Goal: Register for event/course

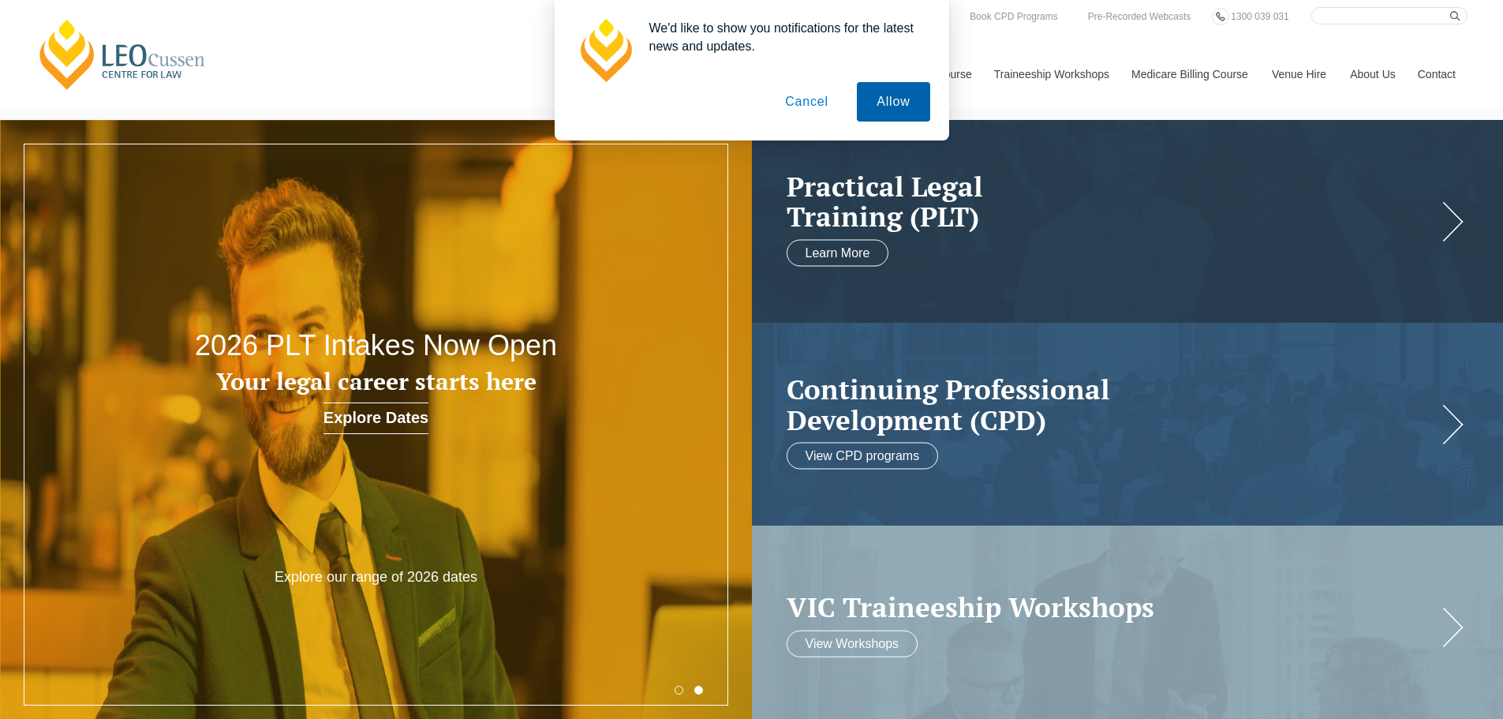
click at [885, 110] on button "Allow" at bounding box center [893, 101] width 73 height 39
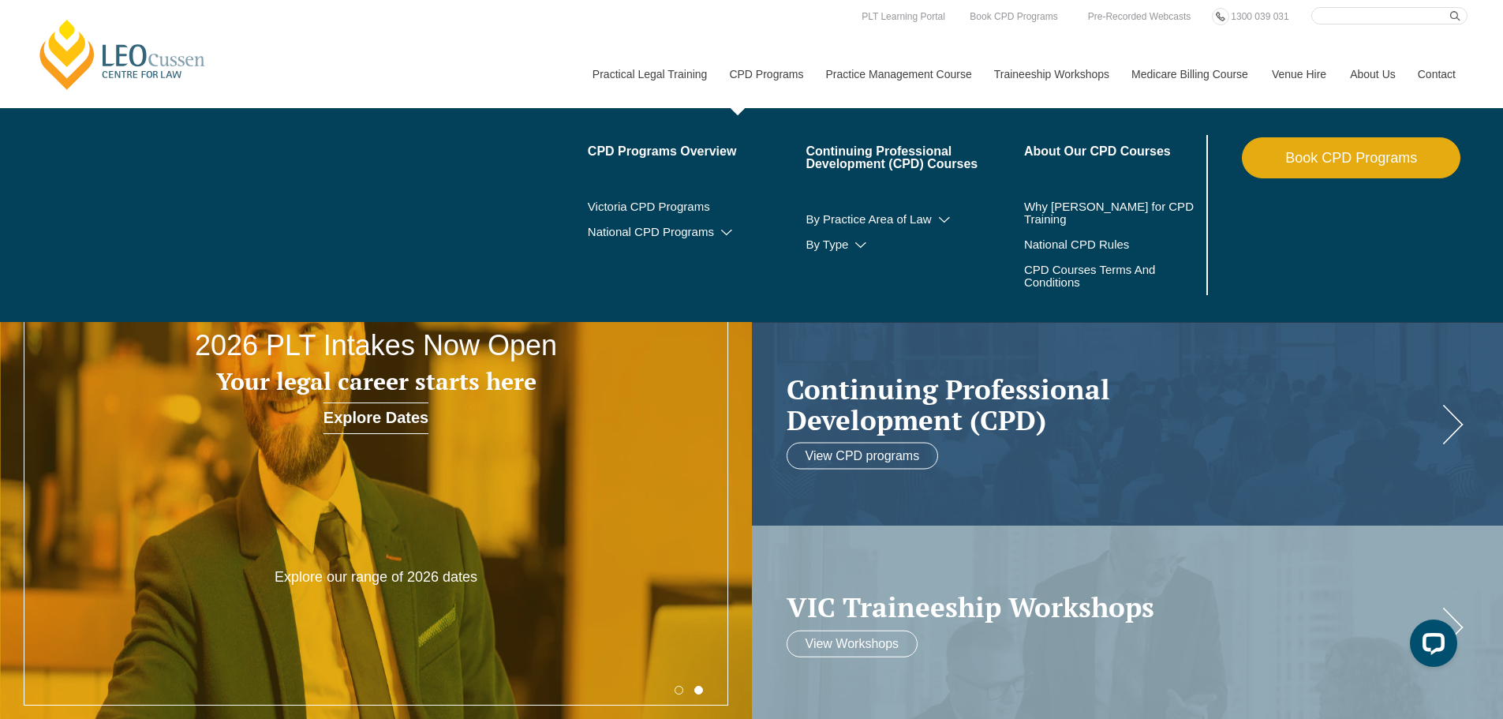
click at [765, 70] on link "CPD Programs" at bounding box center [765, 74] width 96 height 68
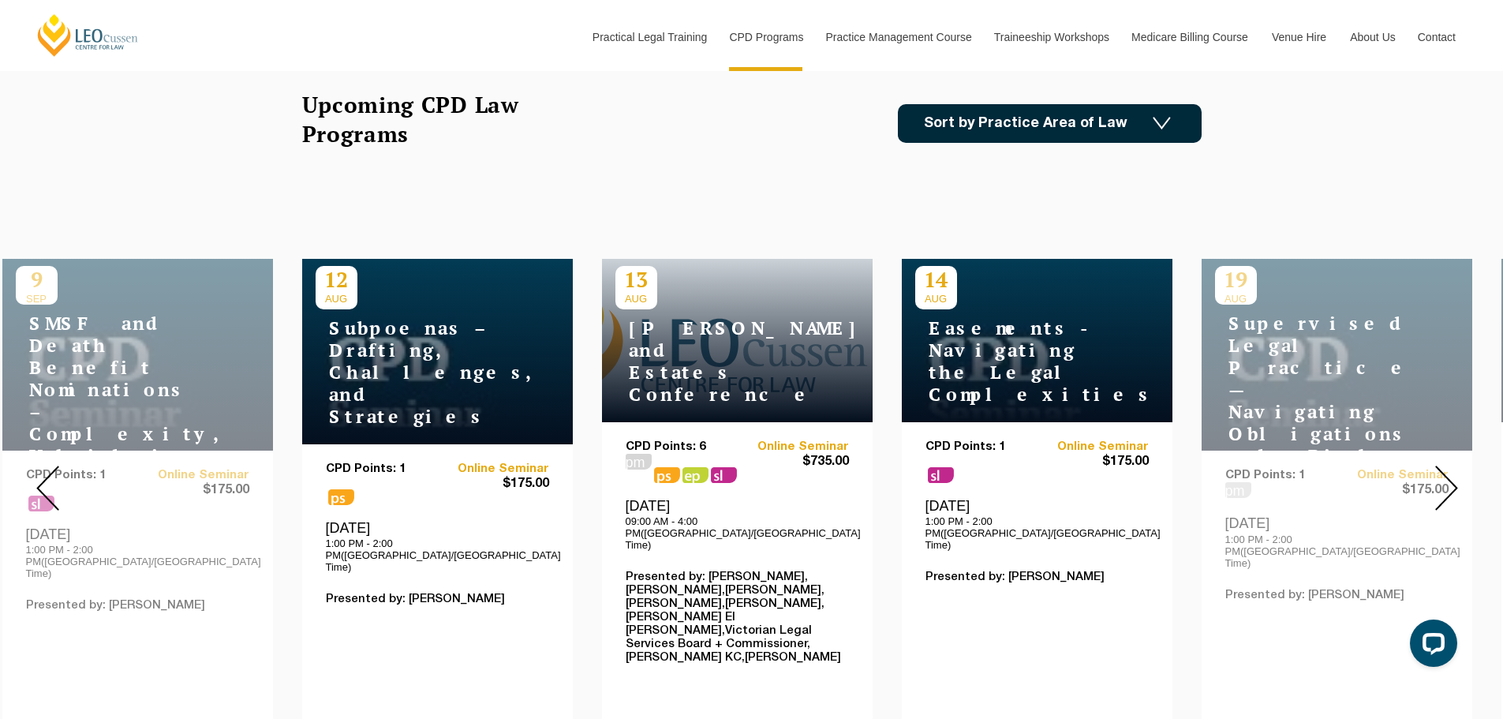
scroll to position [473, 0]
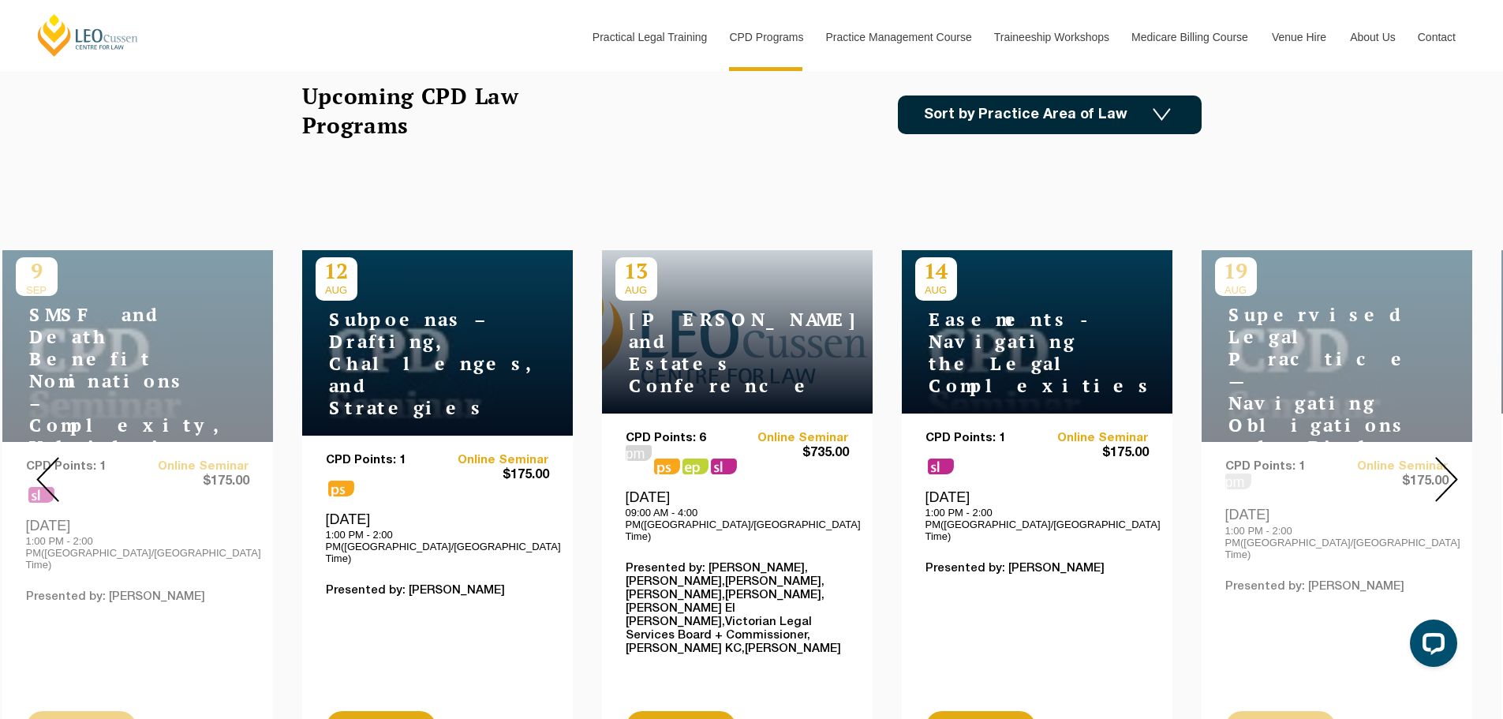
click at [743, 311] on div "13 AUG Wills and Estates Conference" at bounding box center [737, 331] width 271 height 163
click at [690, 711] on link "Read More" at bounding box center [681, 727] width 110 height 33
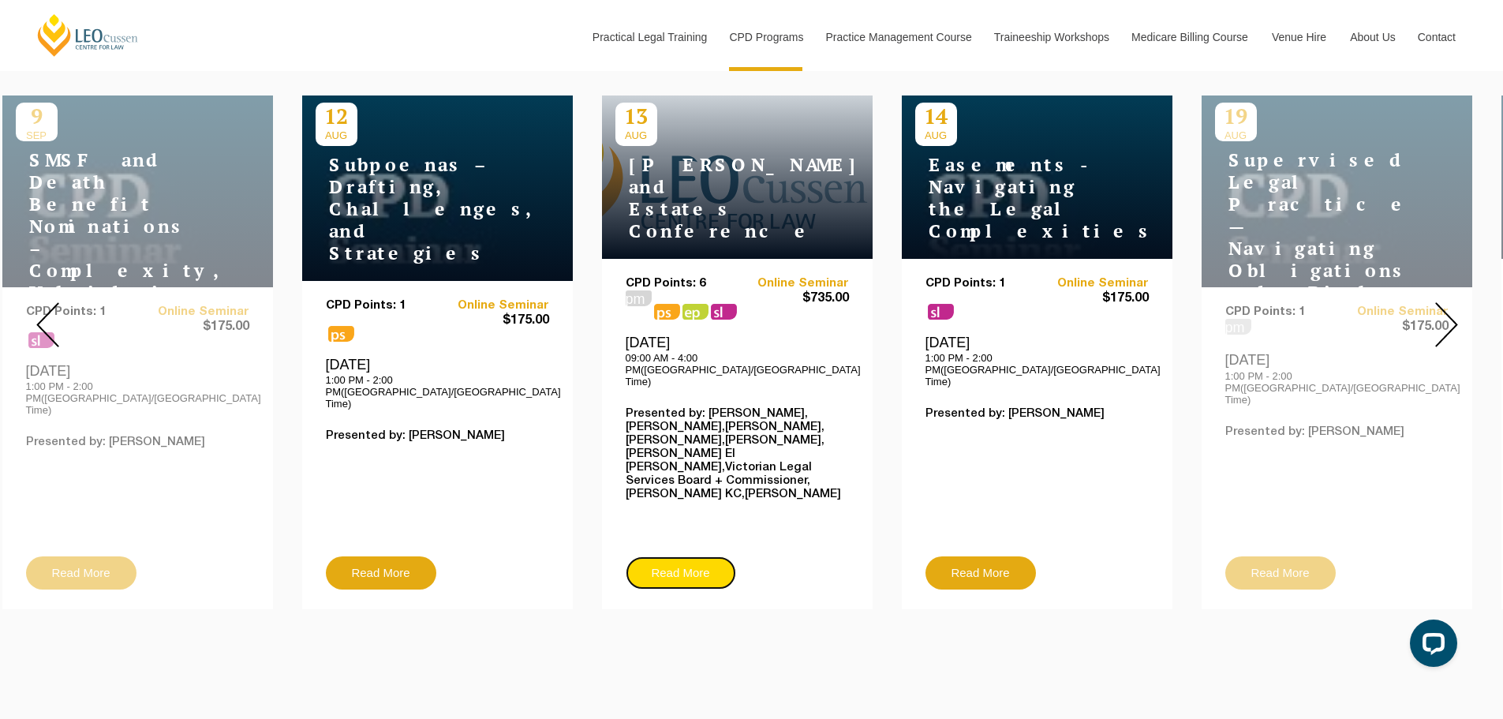
scroll to position [631, 0]
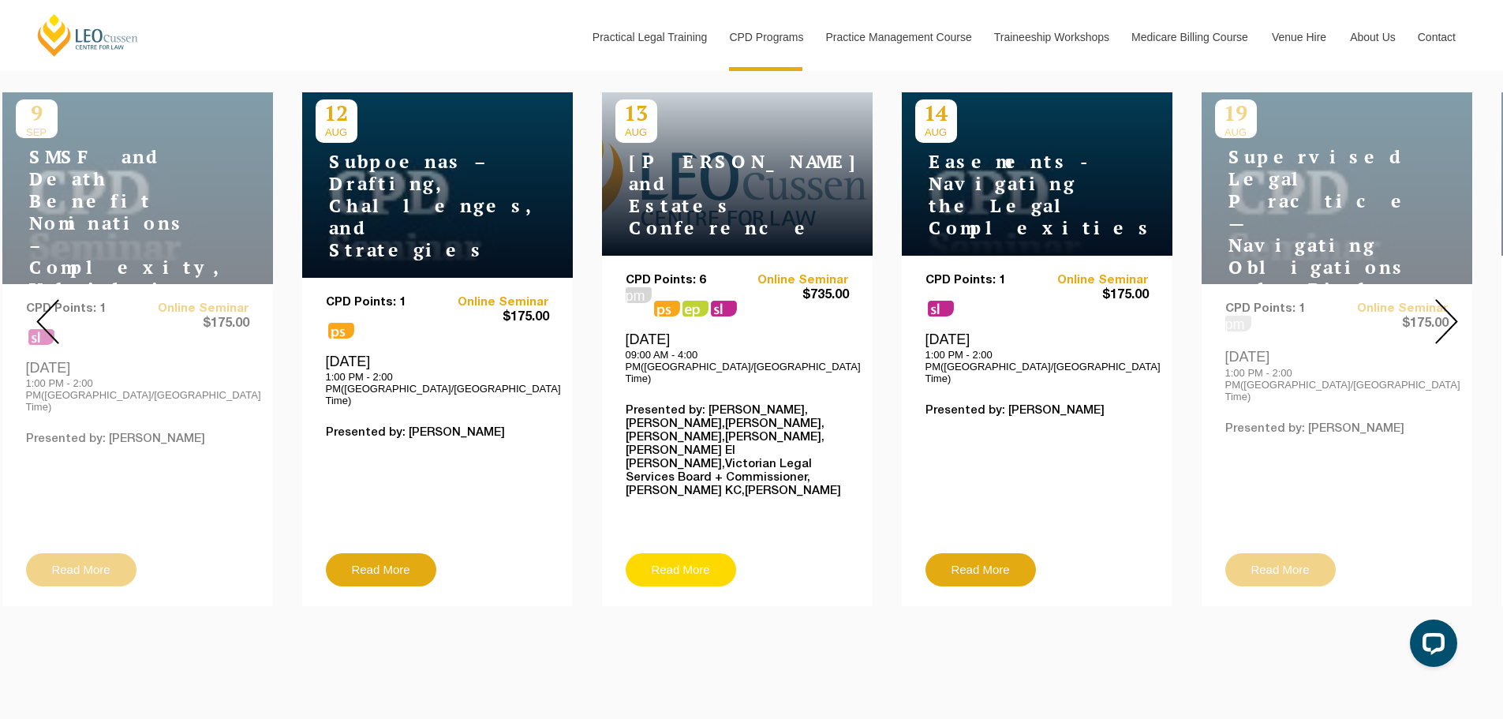
click at [694, 553] on link "Read More" at bounding box center [681, 569] width 110 height 33
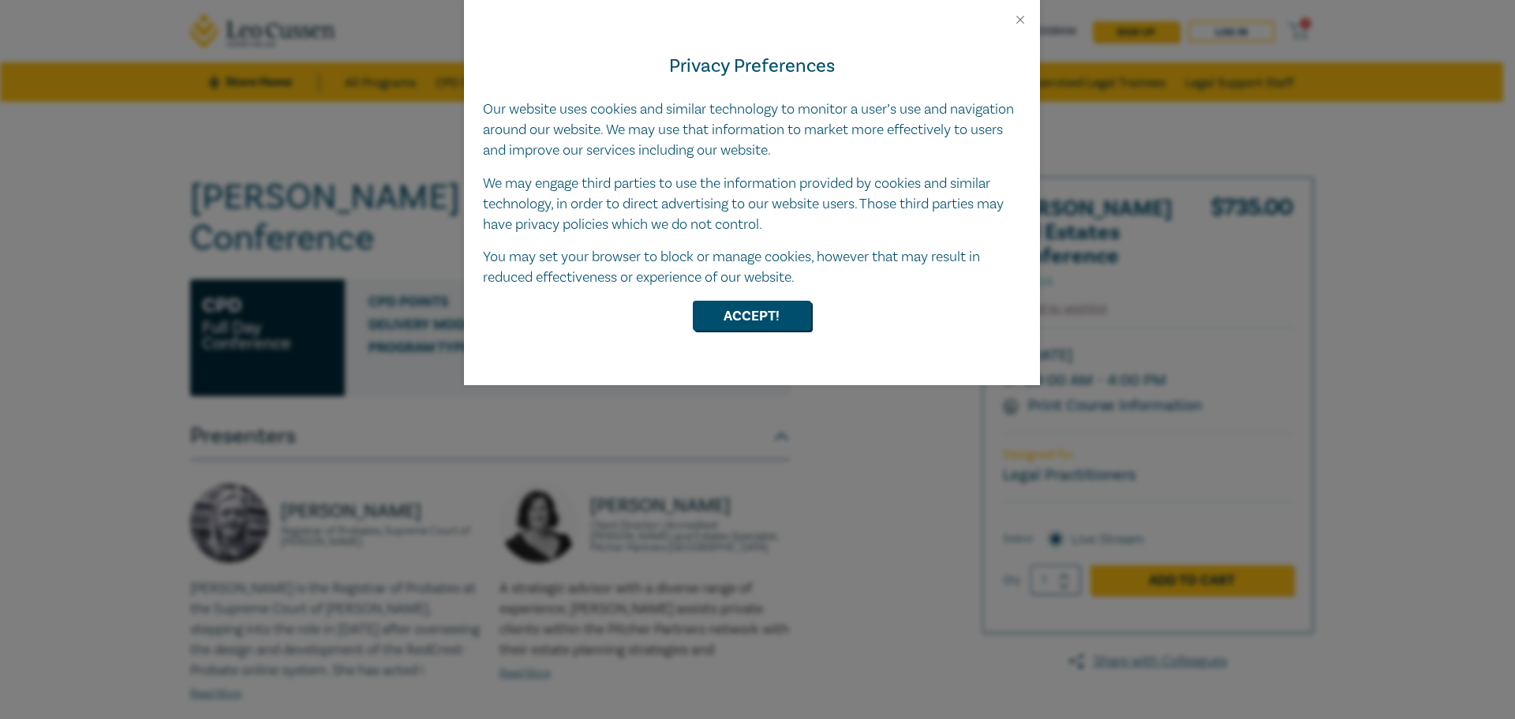
click at [743, 337] on div "Privacy Preferences Our website uses cookies and similar technology to monitor …" at bounding box center [752, 206] width 576 height 358
click at [758, 317] on button "Accept!" at bounding box center [752, 316] width 118 height 30
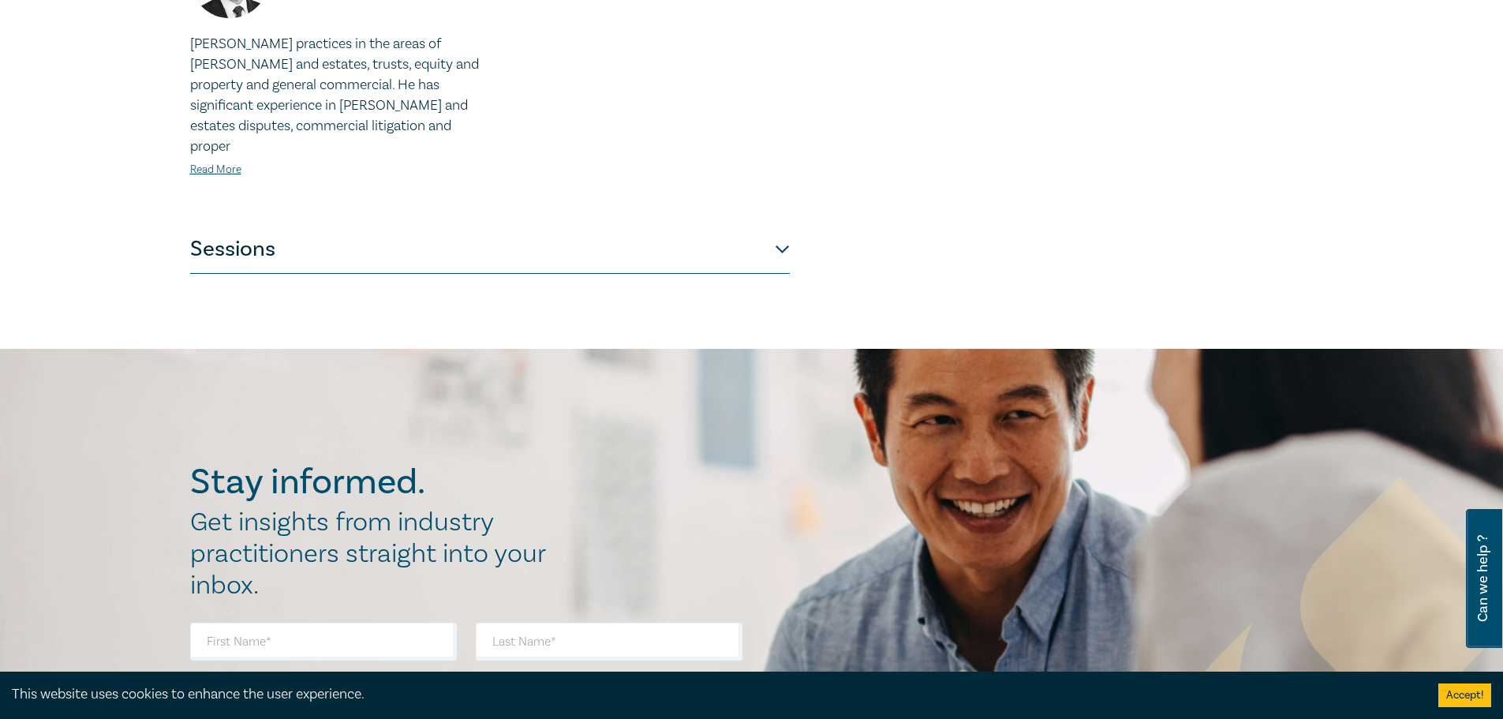
scroll to position [1578, 0]
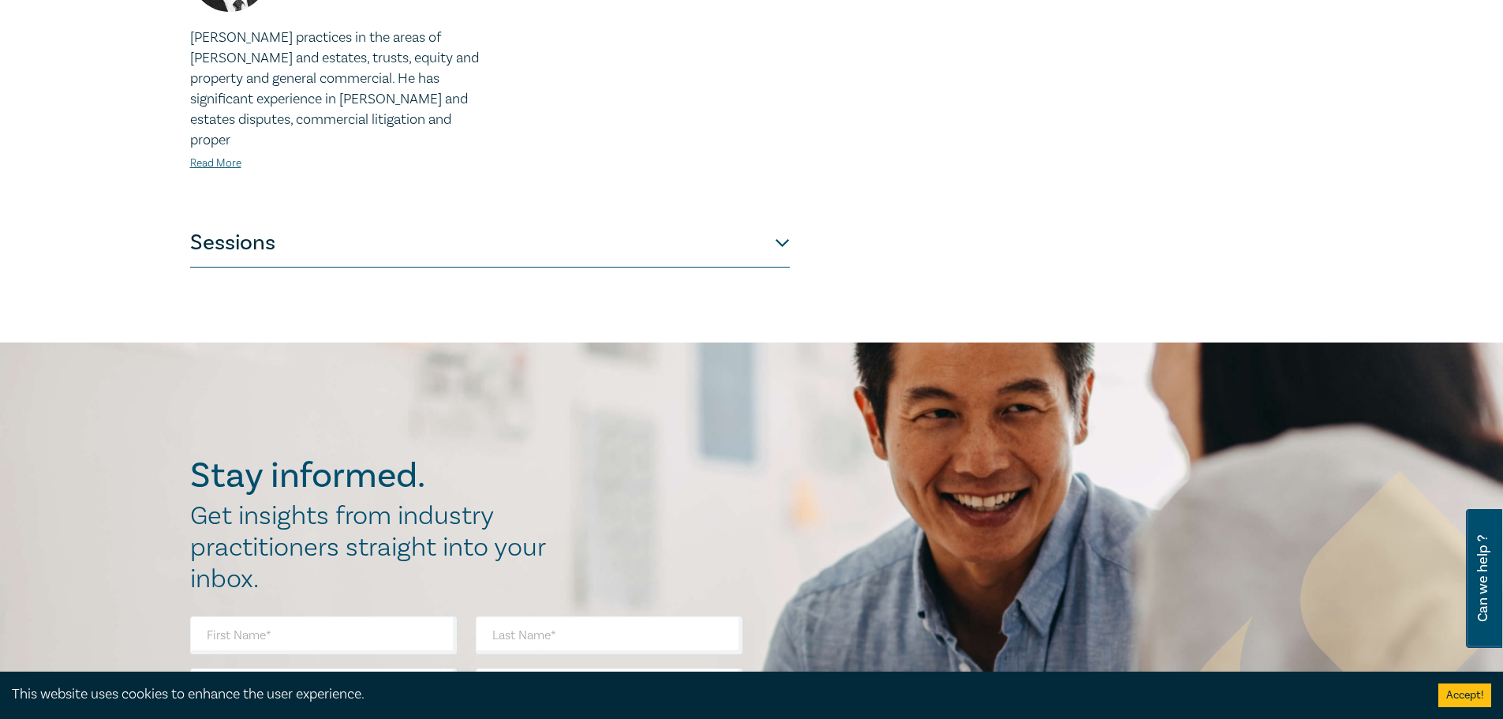
click at [784, 220] on button "Sessions" at bounding box center [490, 243] width 600 height 47
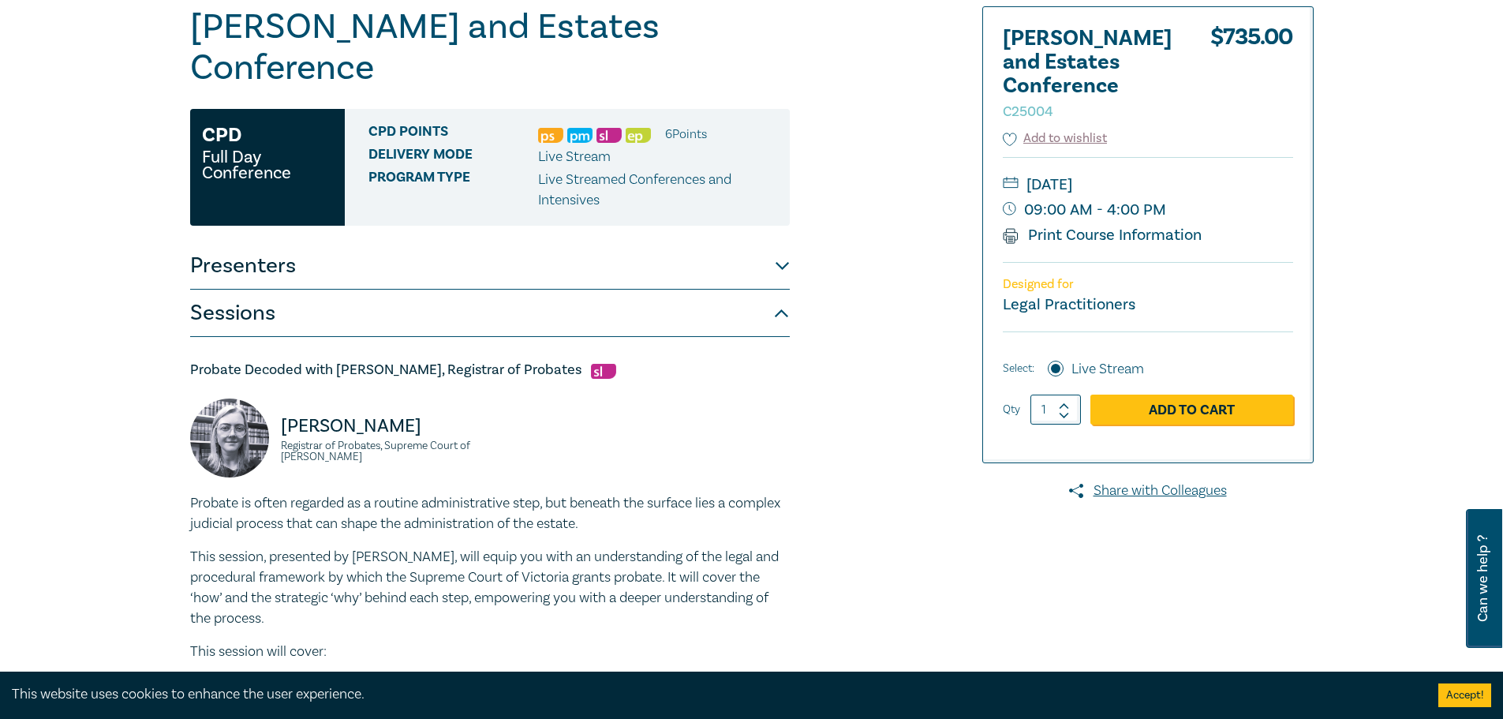
scroll to position [142, 0]
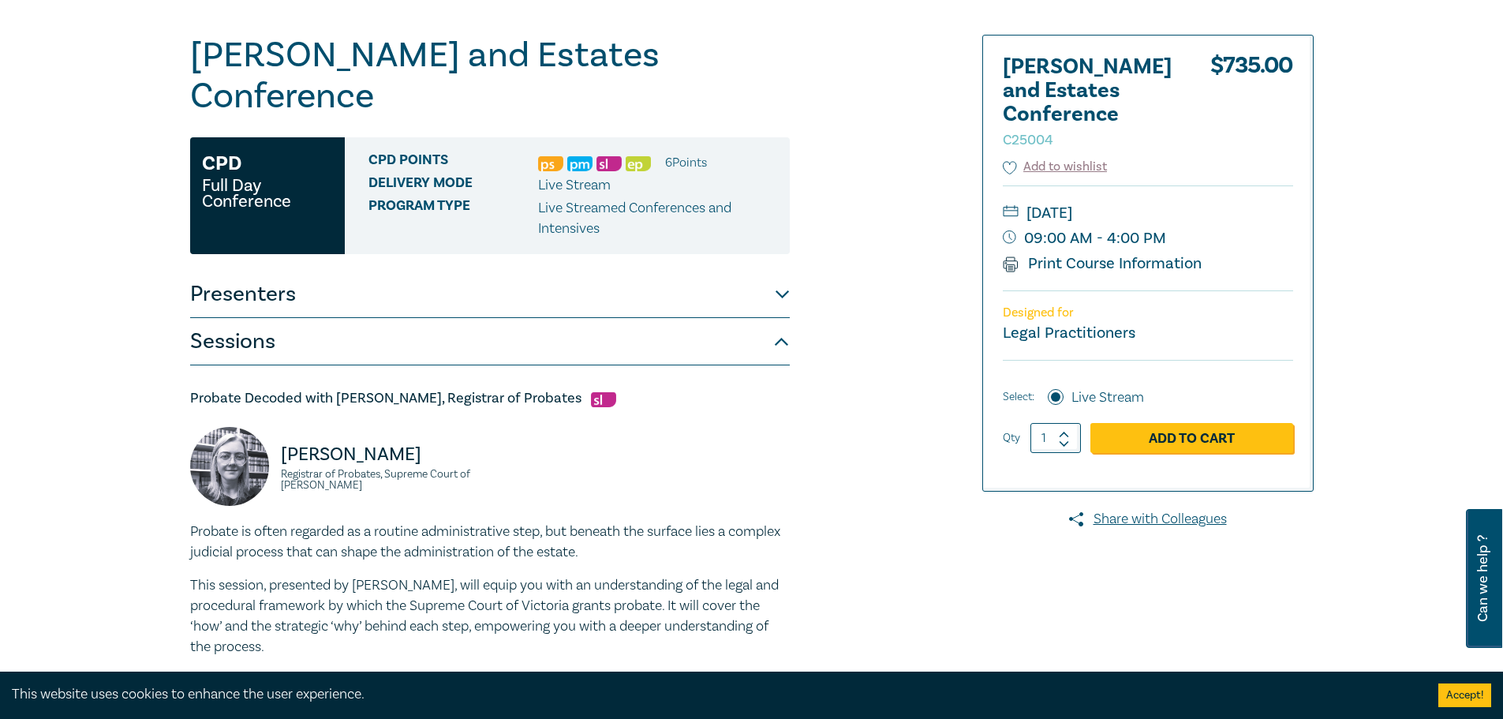
click at [784, 318] on button "Sessions" at bounding box center [490, 341] width 600 height 47
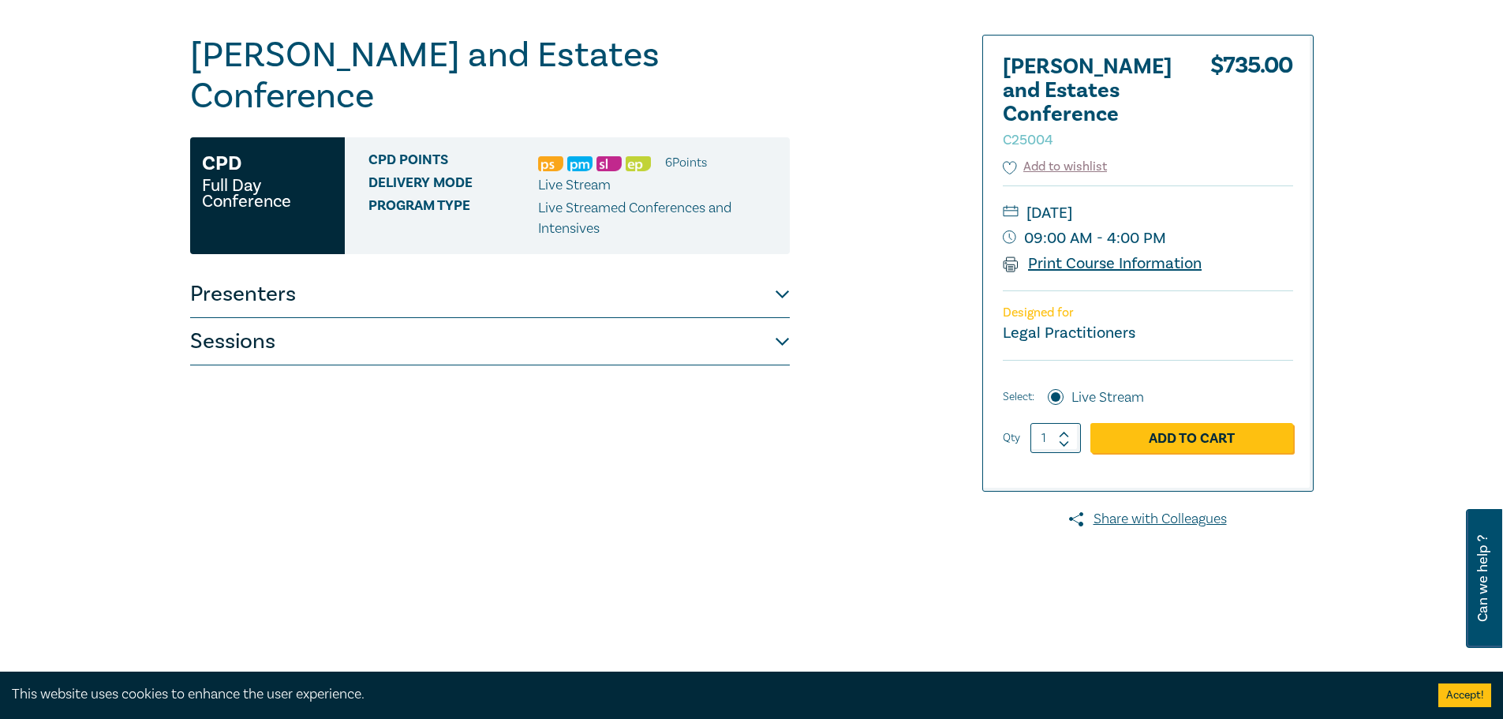
click at [1074, 267] on link "Print Course Information" at bounding box center [1103, 263] width 200 height 21
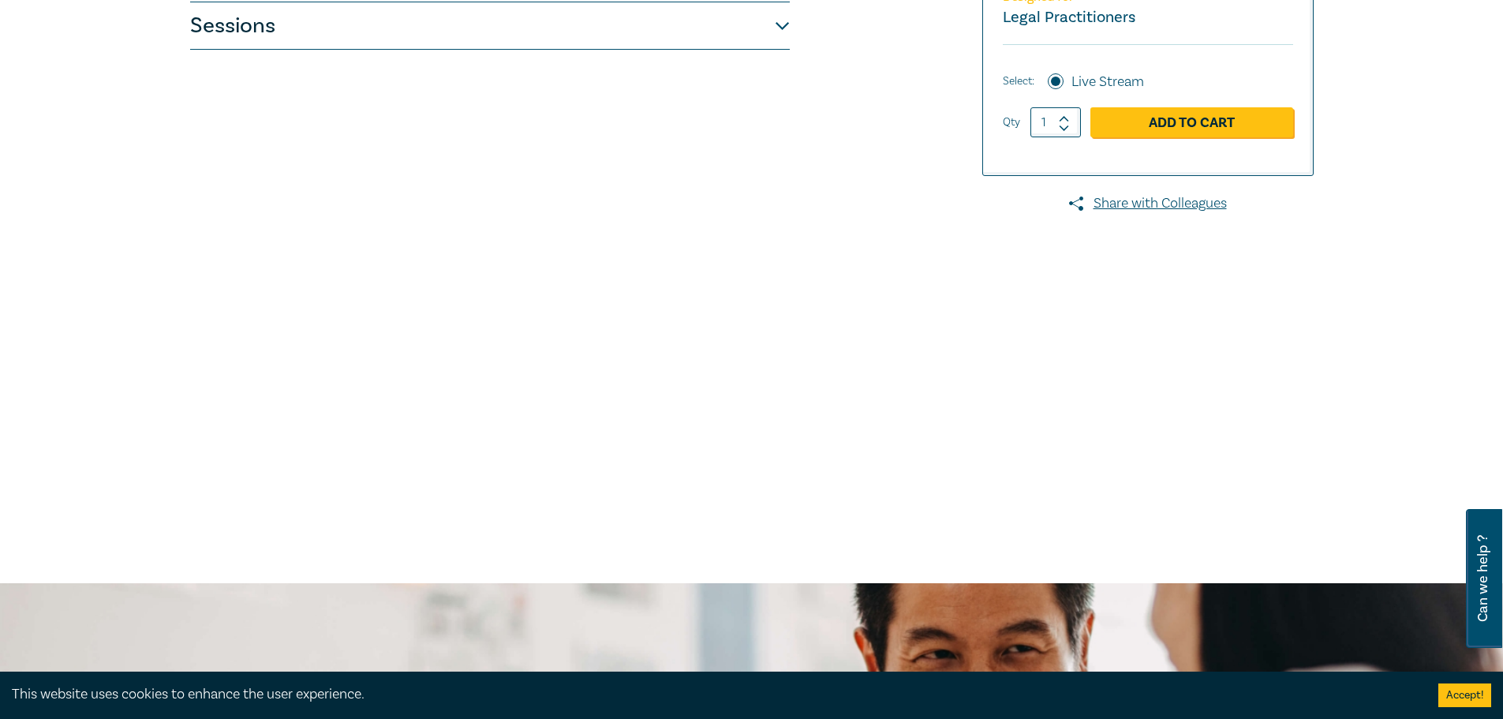
scroll to position [63, 0]
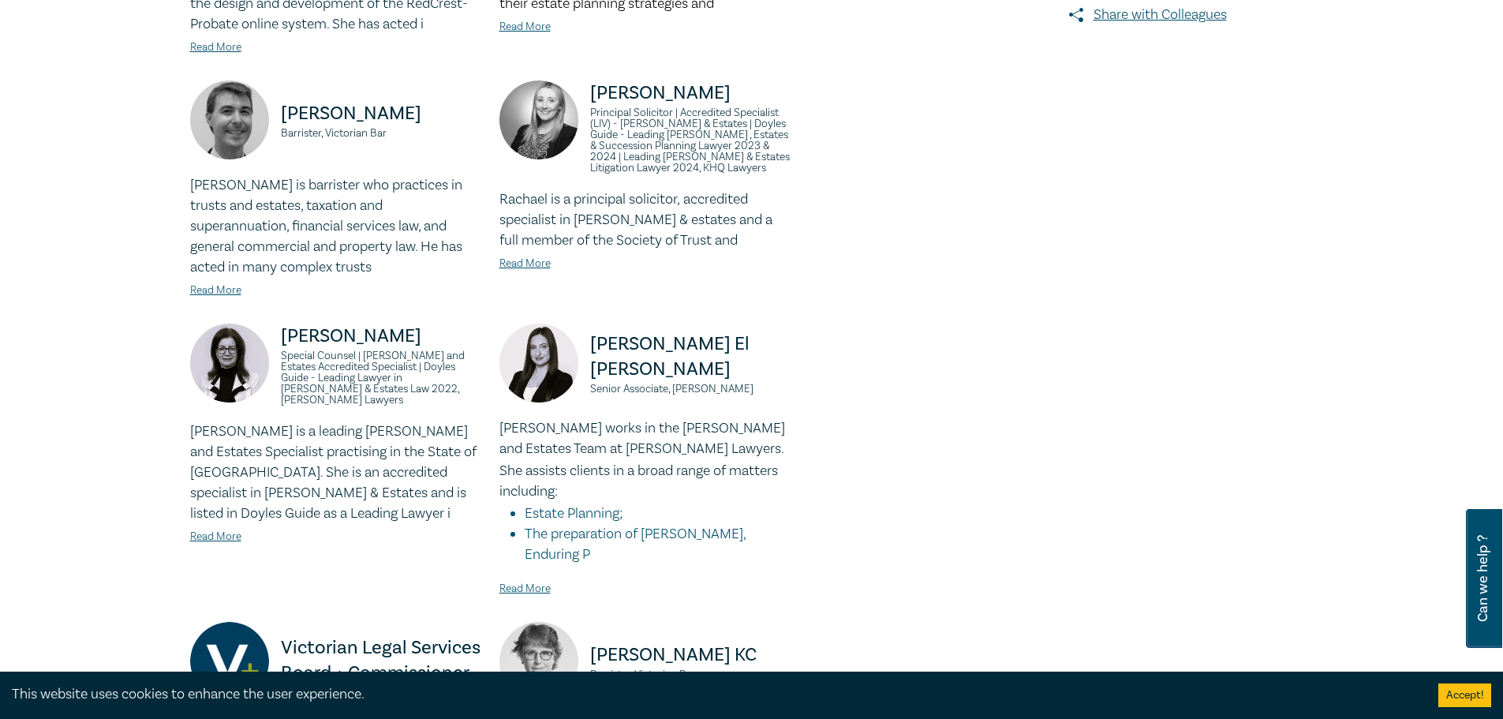
scroll to position [388, 0]
